Goal: Transaction & Acquisition: Obtain resource

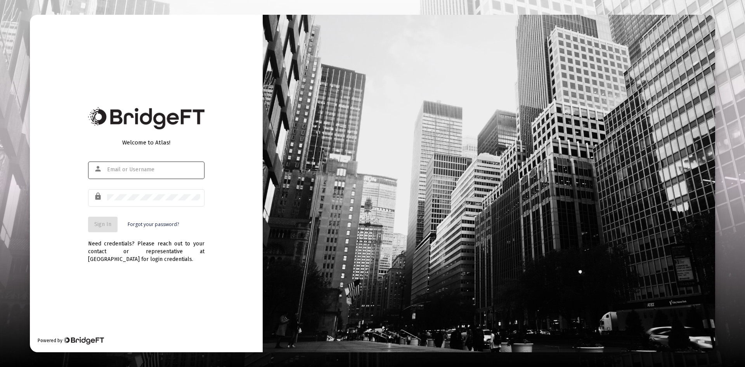
click at [162, 173] on div at bounding box center [153, 169] width 93 height 19
paste input "[PERSON_NAME][EMAIL_ADDRESS][DOMAIN_NAME]"
type input "[PERSON_NAME][EMAIL_ADDRESS][DOMAIN_NAME]"
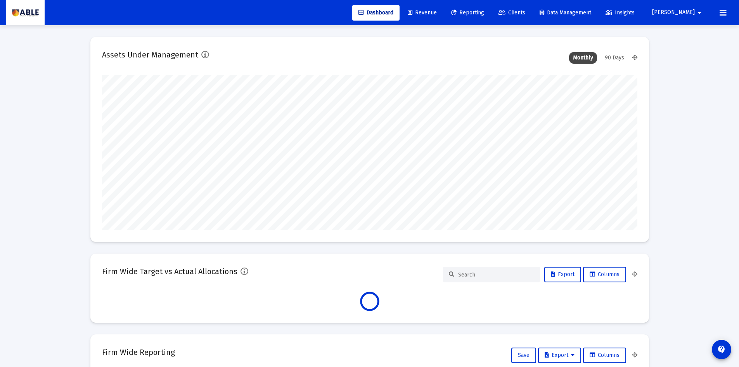
scroll to position [155, 535]
type input "[DATE]"
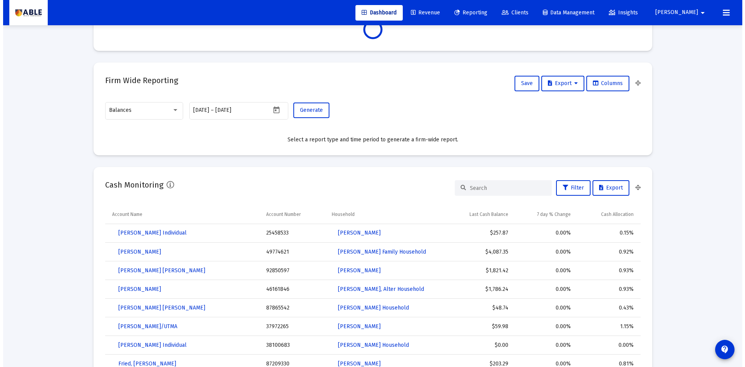
scroll to position [0, 0]
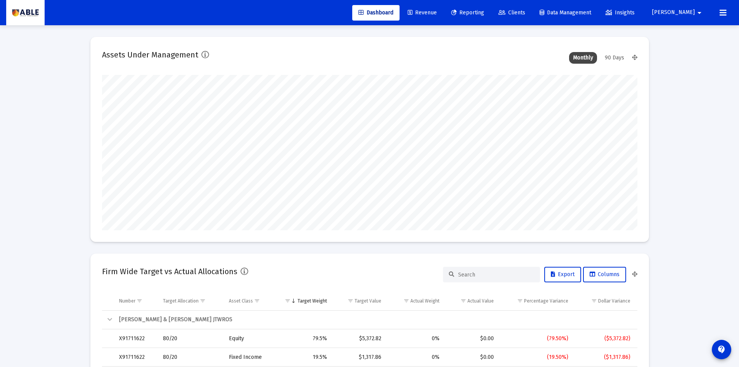
click at [484, 12] on span "Reporting" at bounding box center [467, 12] width 33 height 7
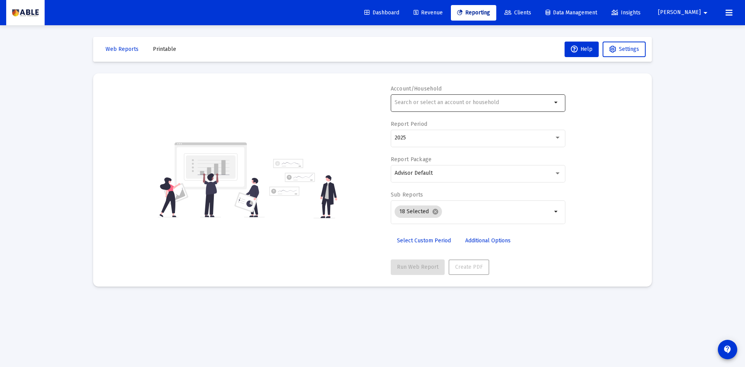
click at [464, 111] on div at bounding box center [472, 102] width 157 height 19
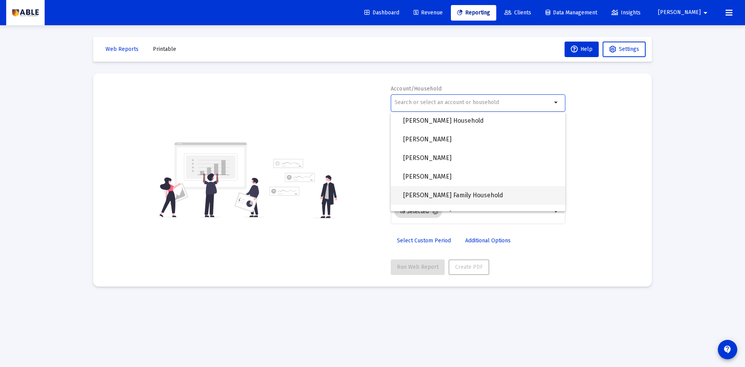
scroll to position [582, 0]
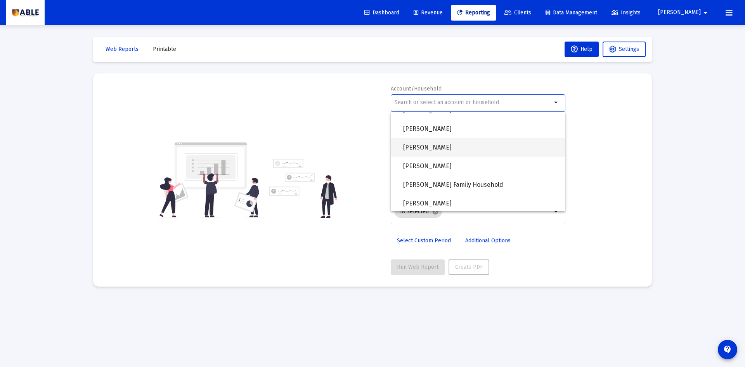
click at [491, 146] on span "[PERSON_NAME]" at bounding box center [481, 147] width 156 height 19
type input "[PERSON_NAME]"
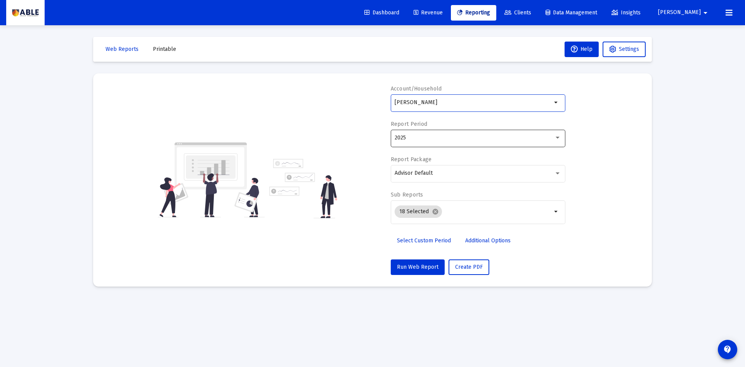
click at [457, 137] on div "2025" at bounding box center [473, 138] width 159 height 6
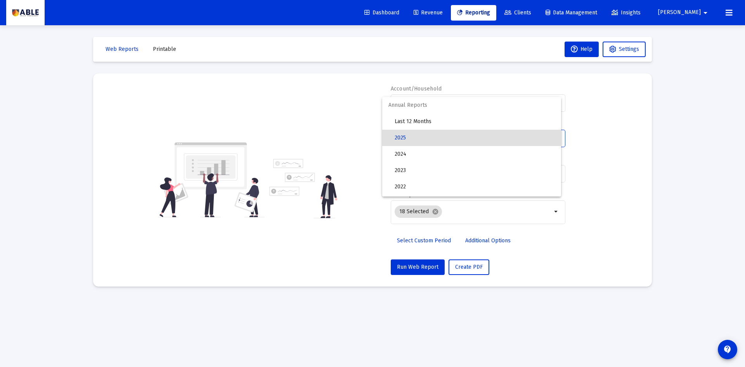
click at [605, 133] on div at bounding box center [372, 183] width 745 height 367
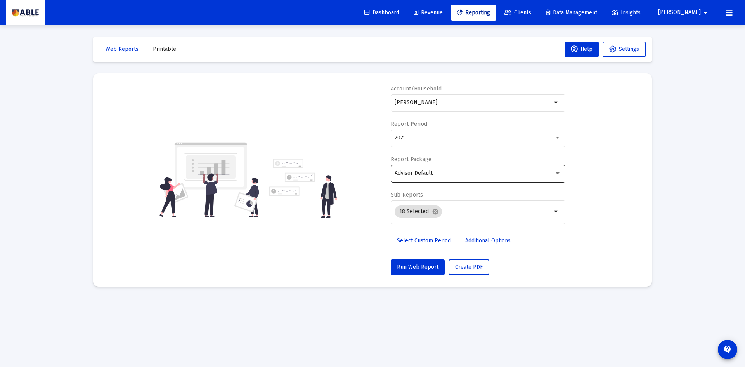
click at [484, 166] on div "Advisor Default" at bounding box center [477, 172] width 166 height 19
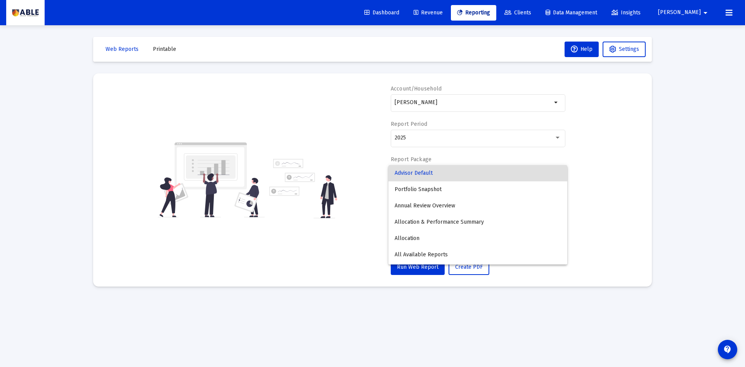
click at [590, 191] on div at bounding box center [372, 183] width 745 height 367
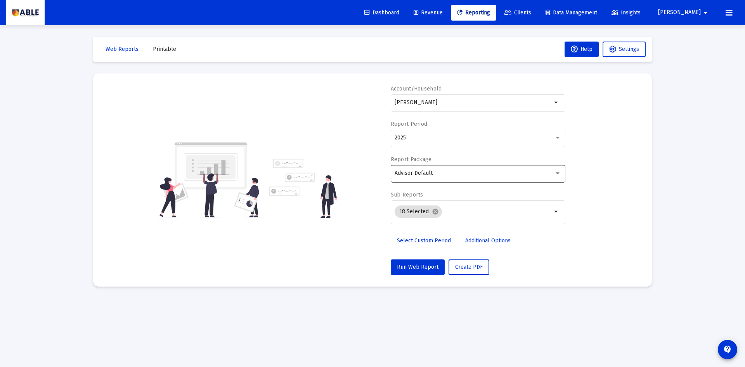
click at [517, 171] on div "Advisor Default" at bounding box center [473, 173] width 159 height 6
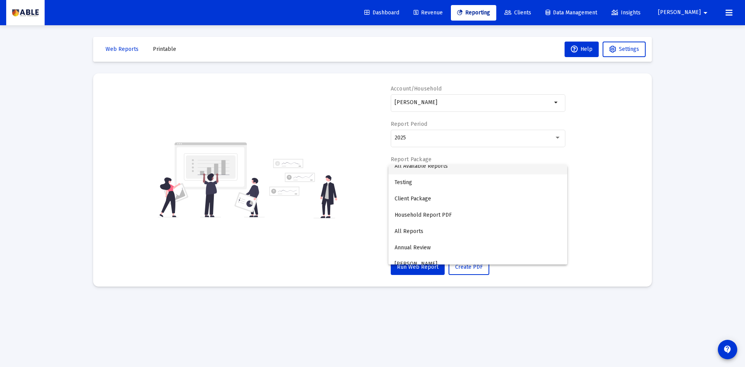
scroll to position [96, 0]
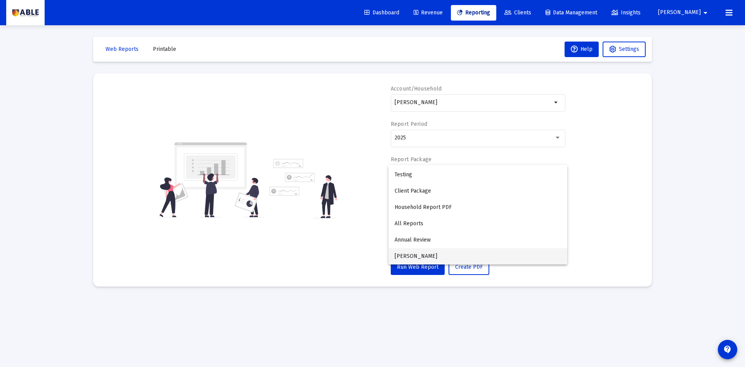
click at [415, 259] on span "[PERSON_NAME]" at bounding box center [477, 256] width 166 height 16
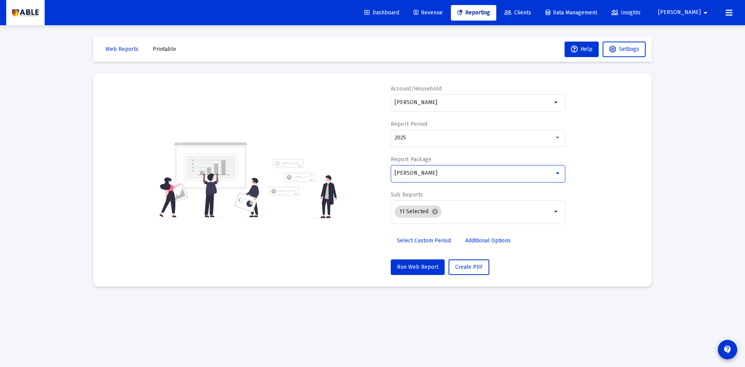
click at [437, 173] on div "[PERSON_NAME]" at bounding box center [473, 173] width 159 height 6
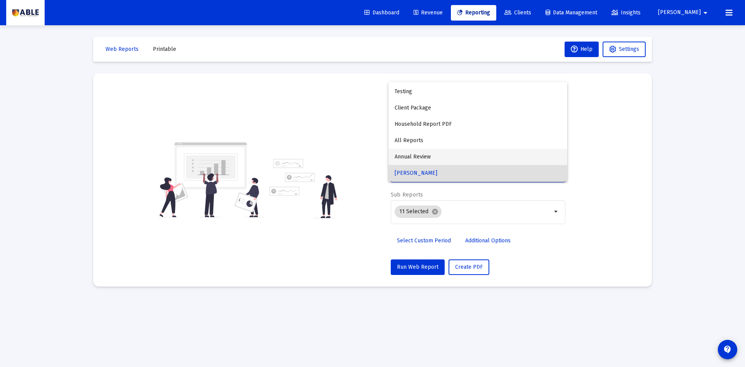
click at [453, 156] on span "Annual Review" at bounding box center [477, 157] width 166 height 16
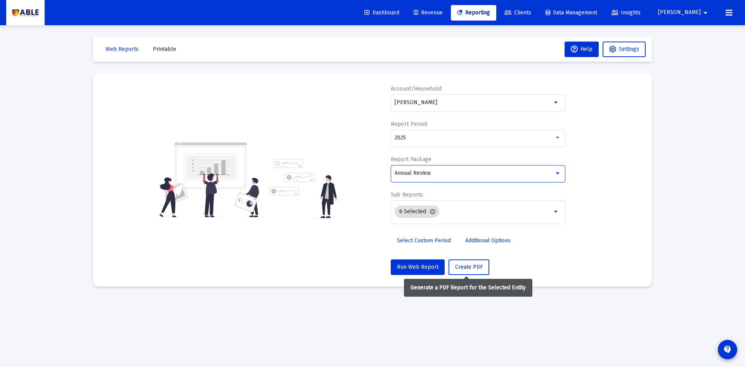
click at [474, 268] on span "Create PDF" at bounding box center [469, 266] width 28 height 7
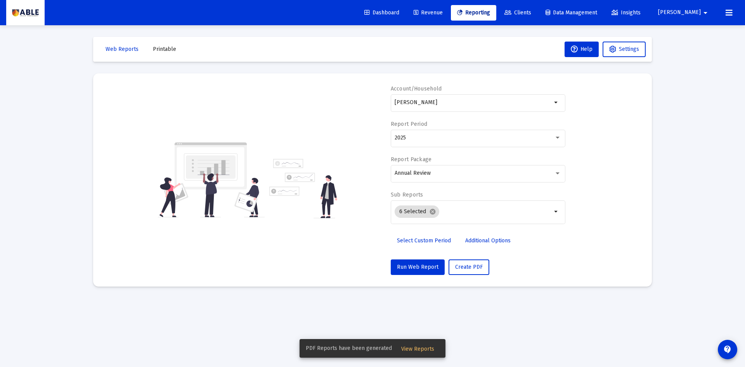
click at [410, 350] on span "View Reports" at bounding box center [417, 348] width 33 height 7
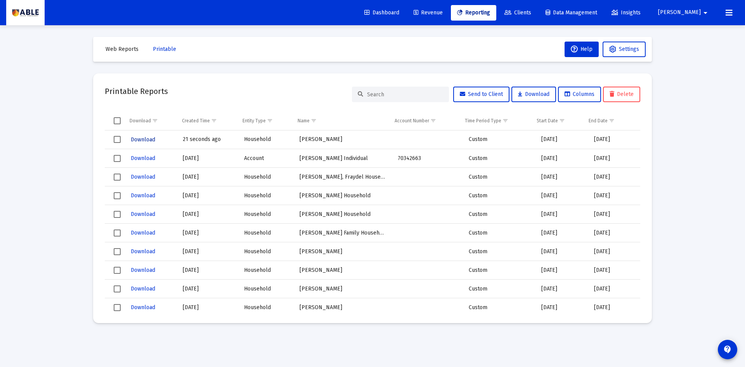
click at [133, 141] on span "Download" at bounding box center [143, 139] width 24 height 7
click at [490, 10] on span "Reporting" at bounding box center [473, 12] width 33 height 7
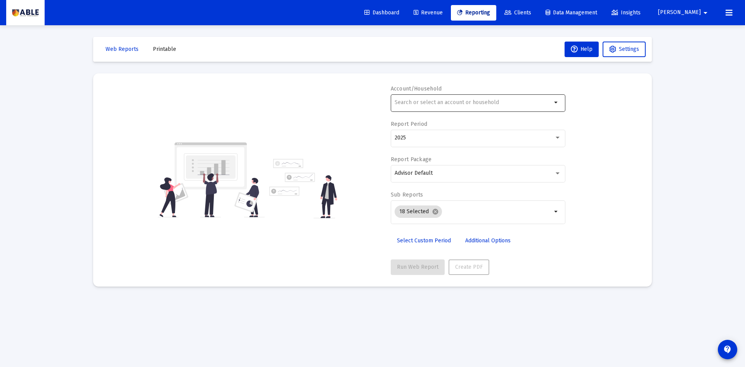
click at [460, 111] on div at bounding box center [472, 102] width 157 height 19
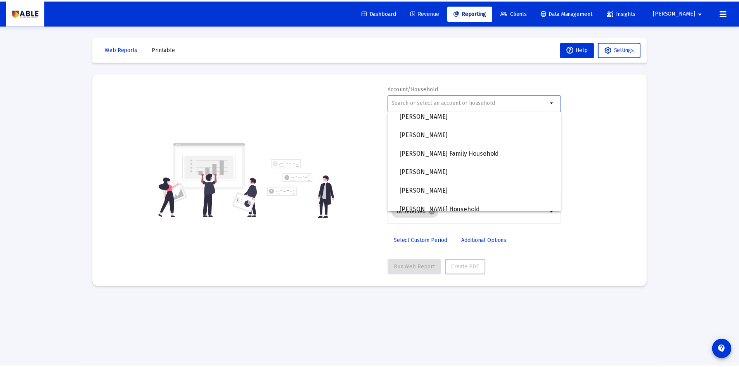
scroll to position [613, 0]
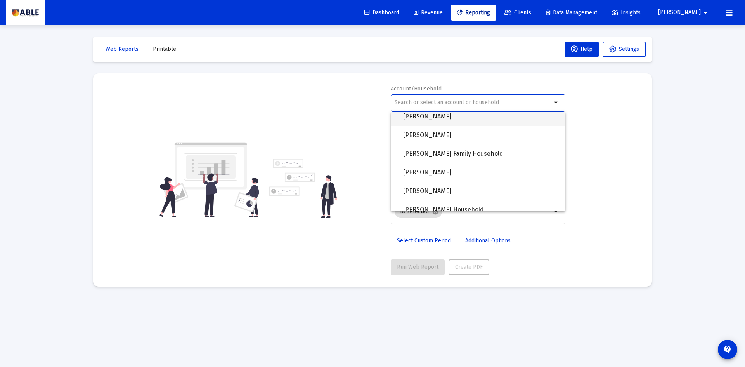
click at [484, 123] on span "[PERSON_NAME]" at bounding box center [481, 116] width 156 height 19
type input "[PERSON_NAME]"
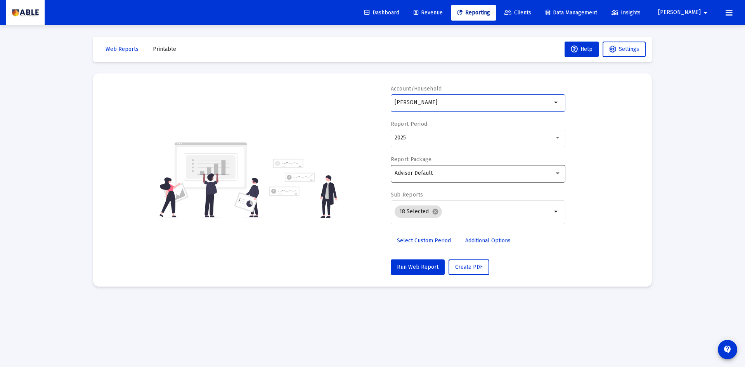
click at [474, 176] on div "Advisor Default" at bounding box center [473, 173] width 159 height 6
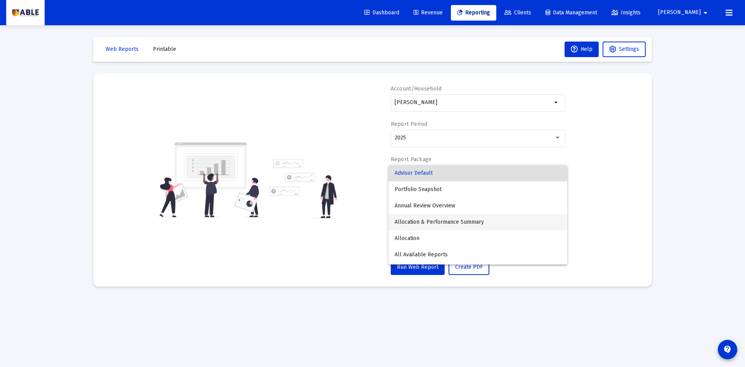
click at [465, 224] on span "Allocation & Performance Summary" at bounding box center [477, 222] width 166 height 16
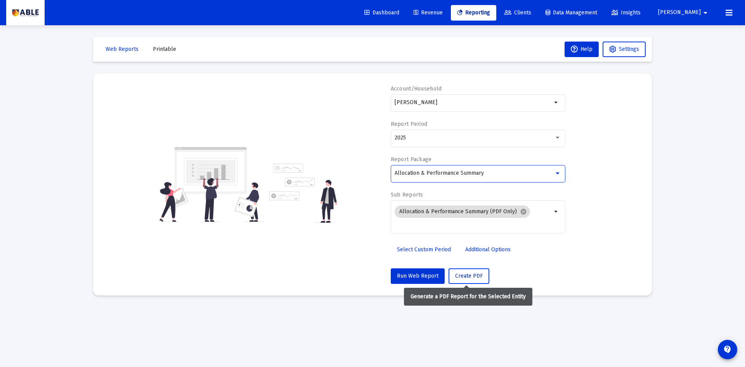
click at [464, 278] on span "Create PDF" at bounding box center [469, 275] width 28 height 7
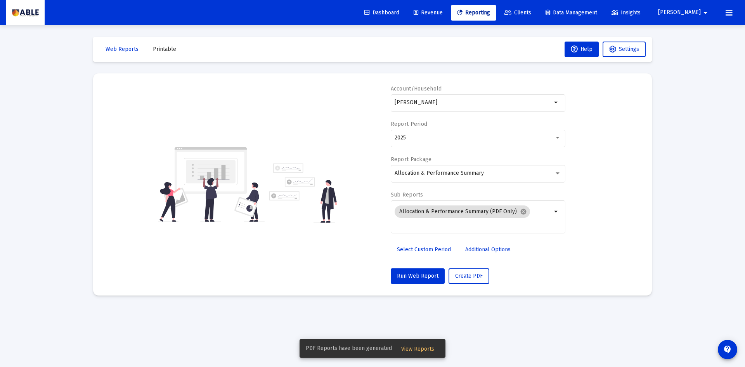
click at [410, 344] on button "View Reports" at bounding box center [417, 348] width 45 height 14
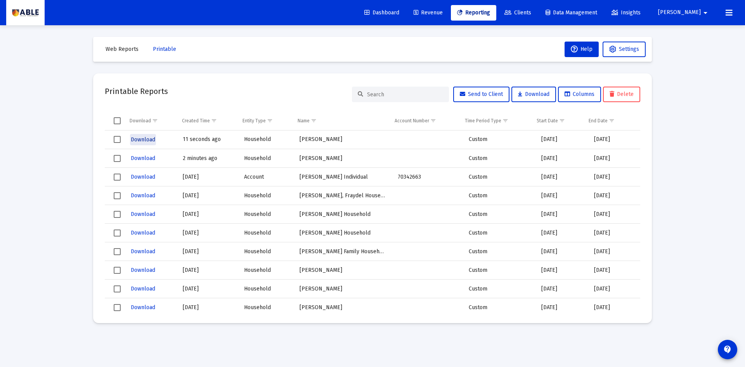
click at [147, 140] on span "Download" at bounding box center [143, 139] width 24 height 7
click at [738, 14] on div "Dashboard Revenue Reporting Clients Data Management Insights [PERSON_NAME] arro…" at bounding box center [372, 12] width 732 height 25
click at [735, 15] on button at bounding box center [729, 13] width 16 height 16
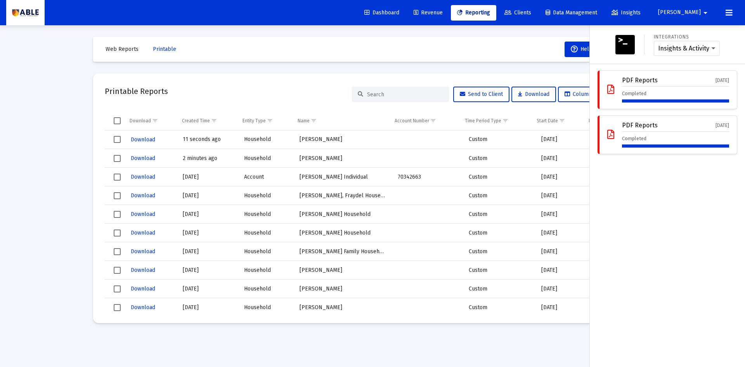
click at [735, 15] on button at bounding box center [729, 13] width 16 height 16
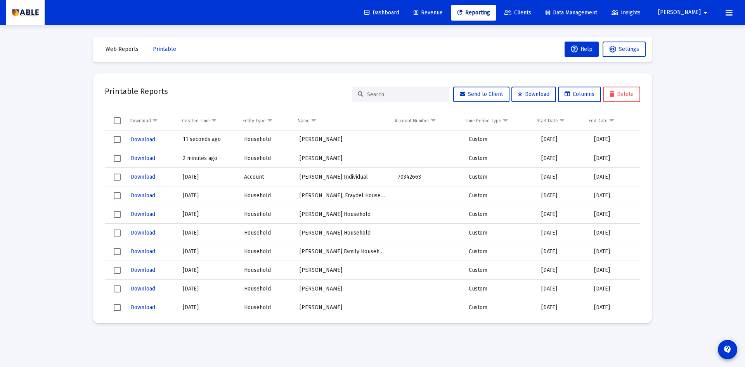
click at [692, 13] on span "[PERSON_NAME]" at bounding box center [679, 12] width 43 height 7
click at [697, 28] on span "Settings" at bounding box center [705, 33] width 23 height 19
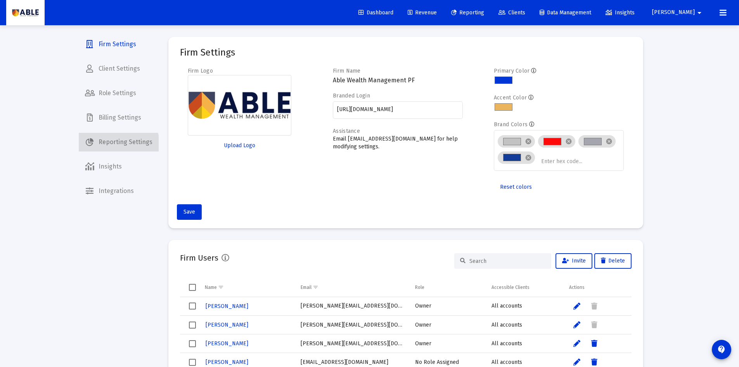
click at [118, 143] on span "Reporting Settings" at bounding box center [119, 142] width 80 height 19
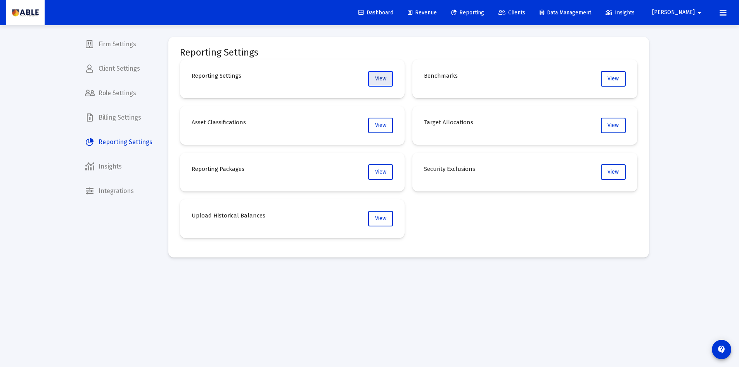
click at [381, 74] on button "View" at bounding box center [380, 79] width 25 height 16
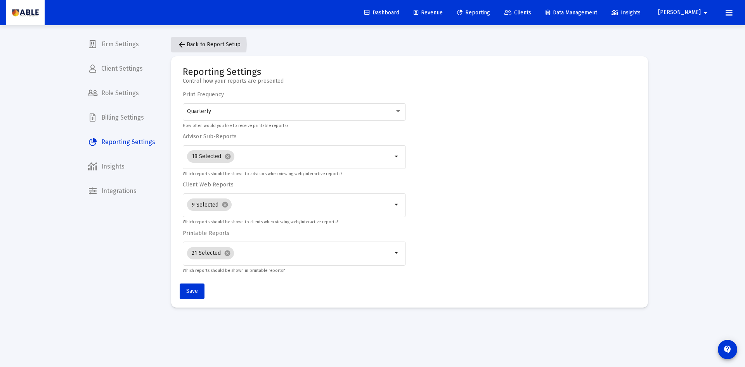
click at [193, 45] on span "arrow_back Back to Report Setup" at bounding box center [208, 44] width 63 height 7
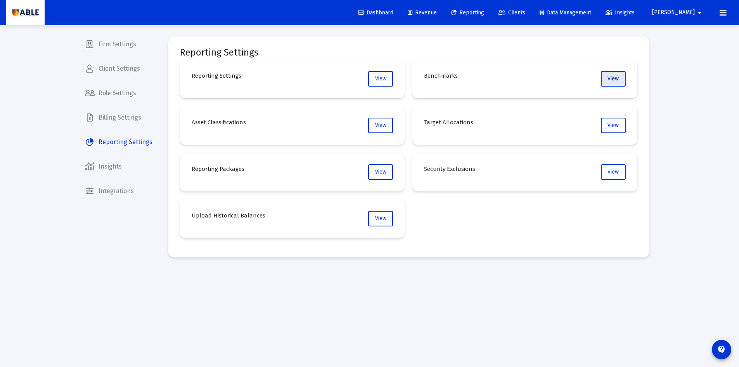
click at [602, 83] on button "View" at bounding box center [613, 79] width 25 height 16
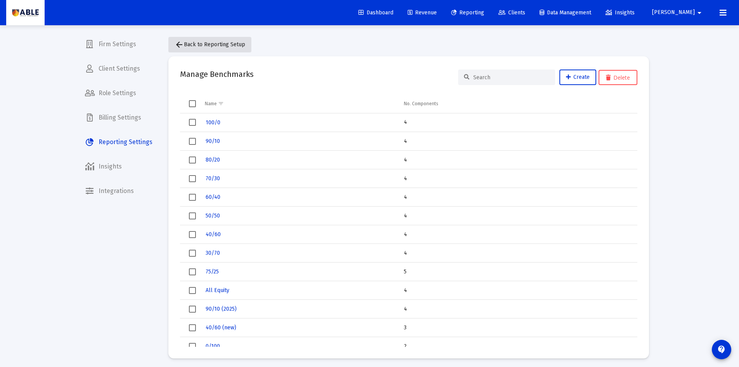
click at [230, 43] on span "arrow_back Back to Reporting Setup" at bounding box center [210, 44] width 71 height 7
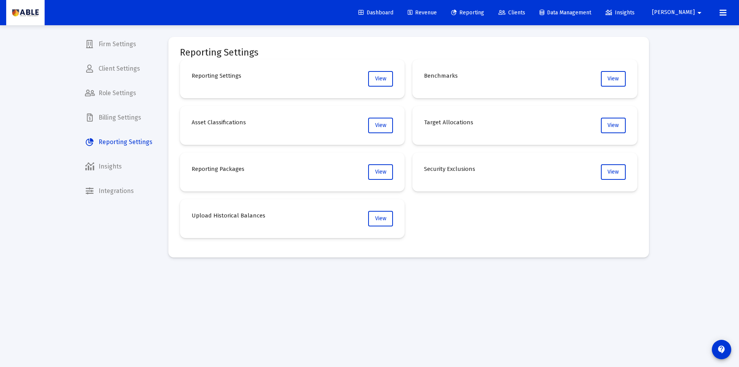
click at [484, 9] on span "Reporting" at bounding box center [467, 12] width 33 height 7
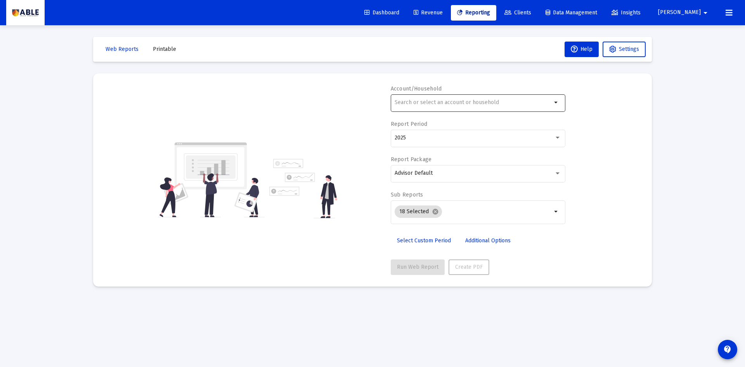
click at [492, 106] on div at bounding box center [472, 102] width 157 height 19
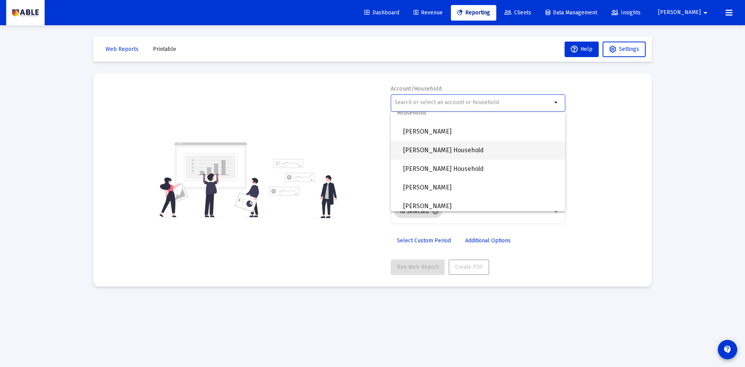
scroll to position [535, 0]
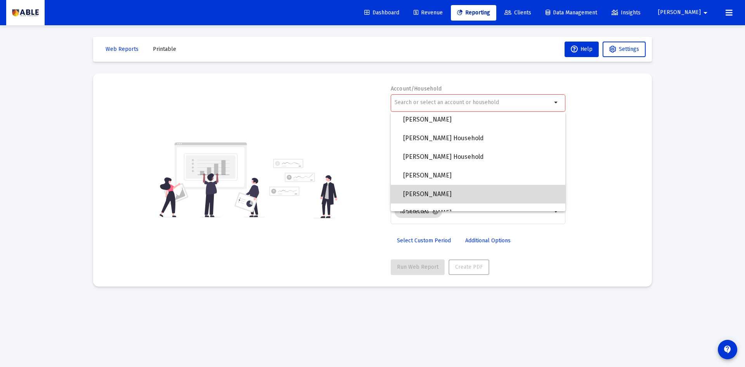
click at [479, 194] on span "[PERSON_NAME]" at bounding box center [481, 194] width 156 height 19
type input "[PERSON_NAME]"
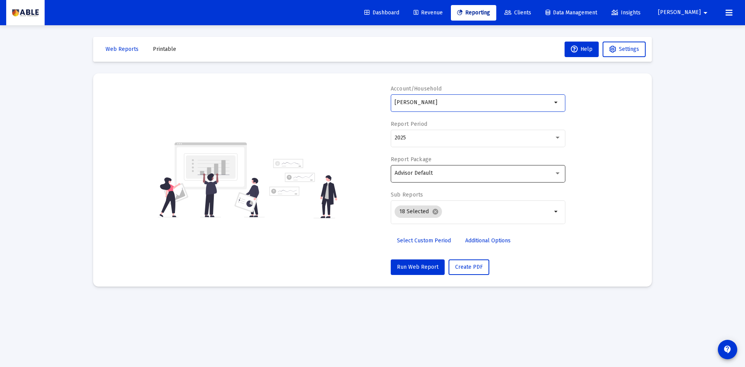
click at [448, 170] on div "Advisor Default" at bounding box center [473, 173] width 159 height 6
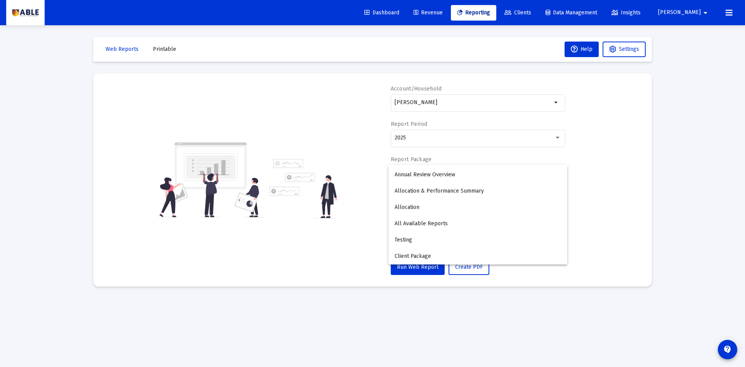
scroll to position [96, 0]
click at [459, 249] on span "[PERSON_NAME]" at bounding box center [477, 256] width 166 height 16
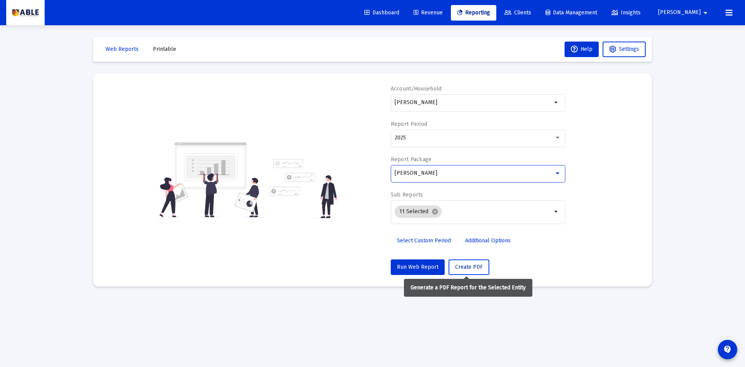
click at [466, 270] on button "Create PDF" at bounding box center [468, 267] width 41 height 16
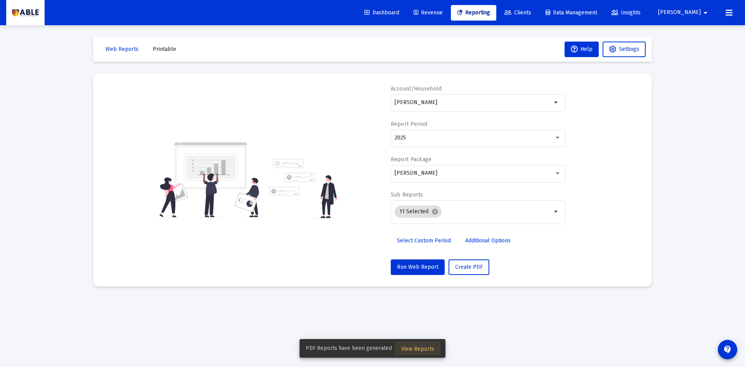
click at [422, 344] on button "View Reports" at bounding box center [417, 348] width 45 height 14
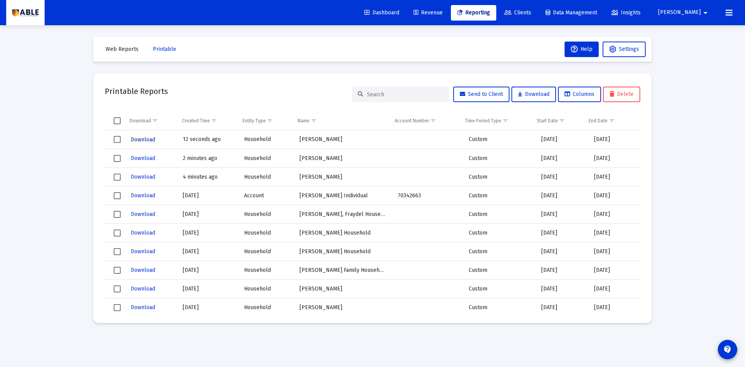
click at [145, 140] on span "Download" at bounding box center [143, 139] width 24 height 7
